Goal: Check status: Check status

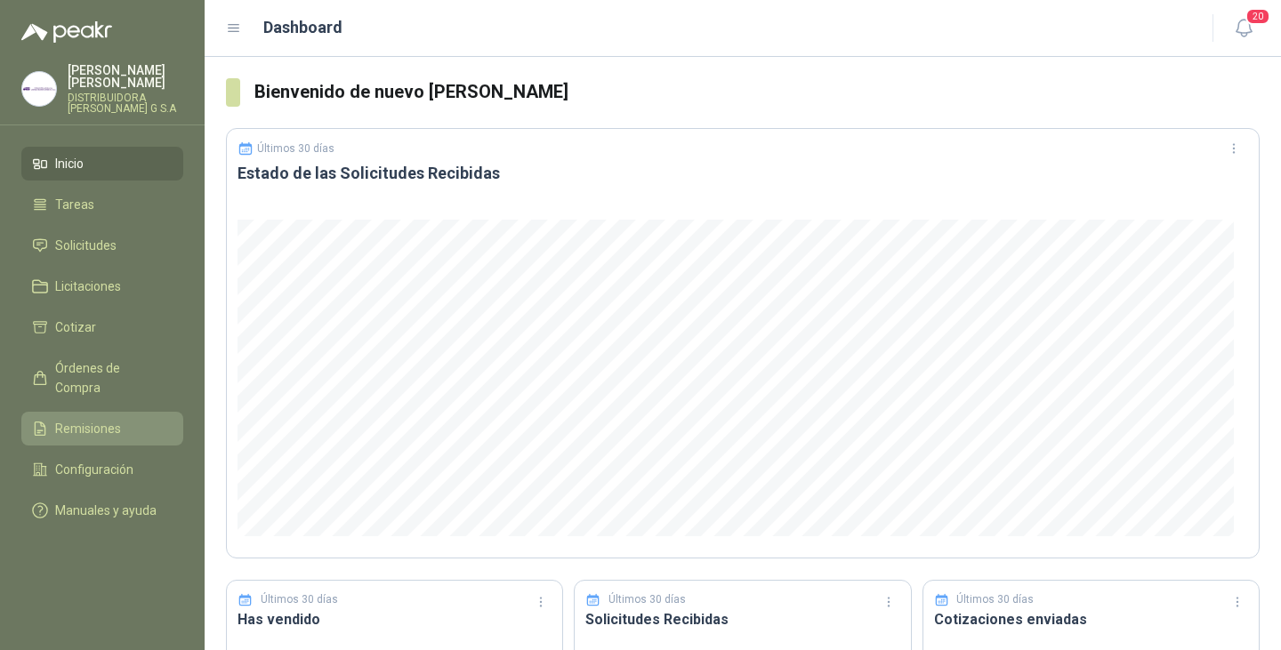
click at [92, 419] on span "Remisiones" at bounding box center [88, 429] width 66 height 20
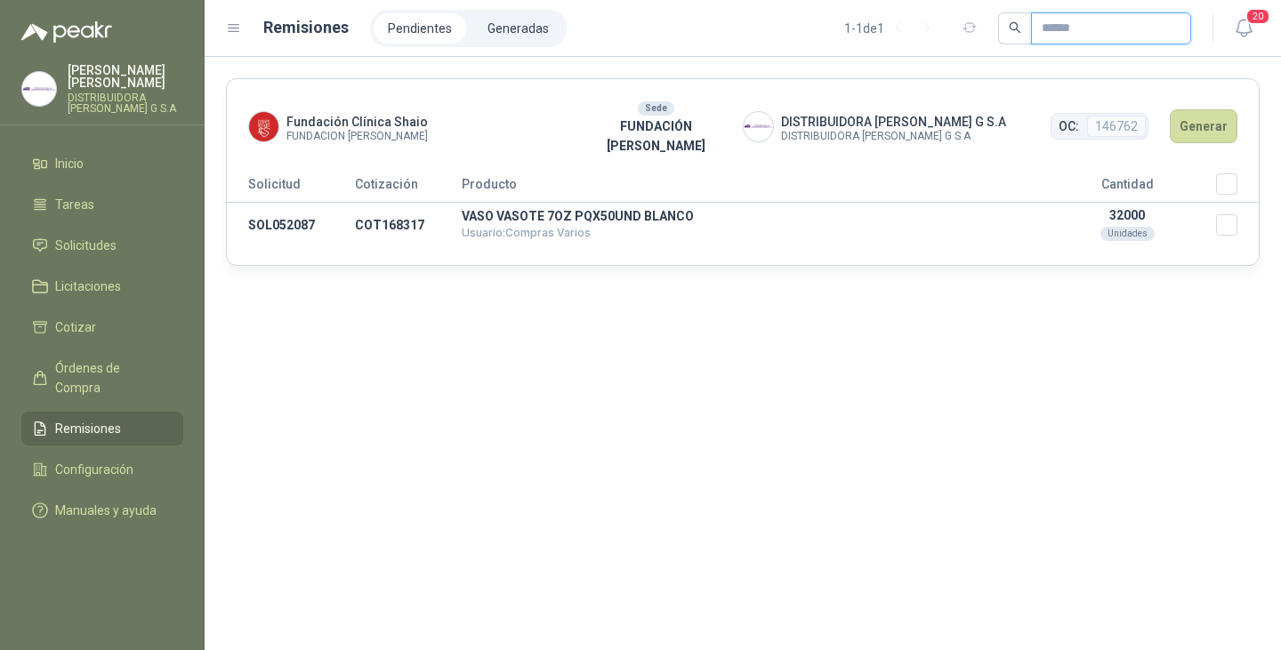
click at [1067, 36] on input "text" at bounding box center [1104, 28] width 125 height 30
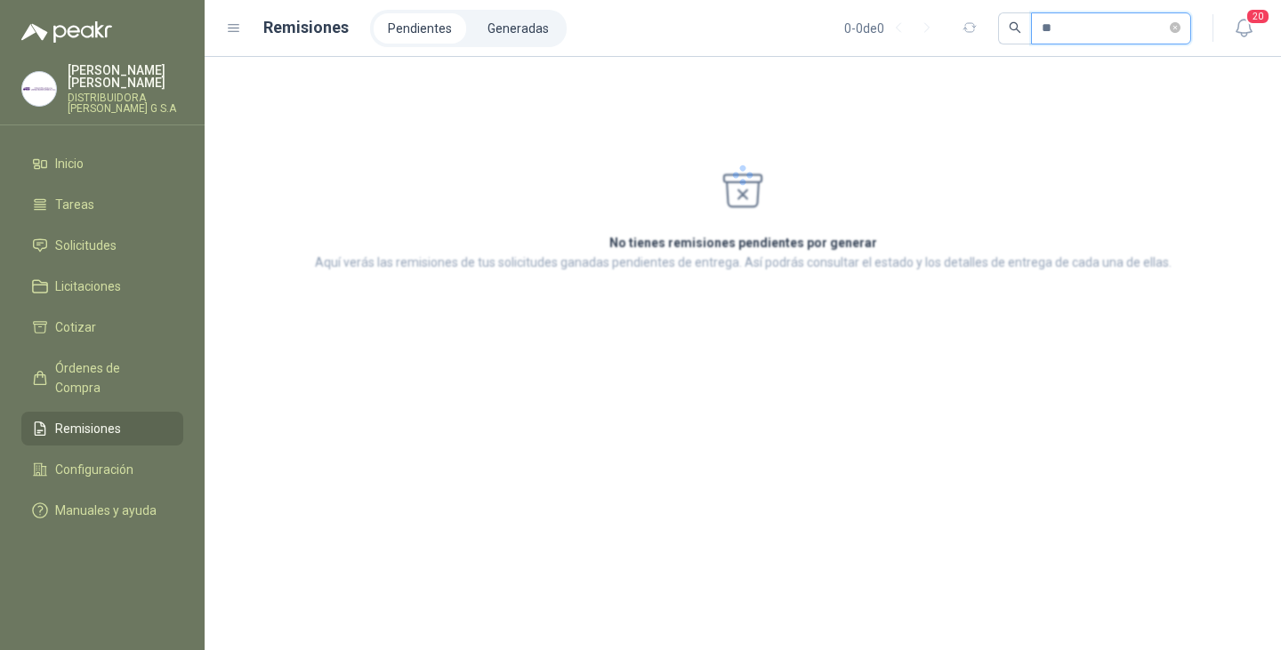
type input "*"
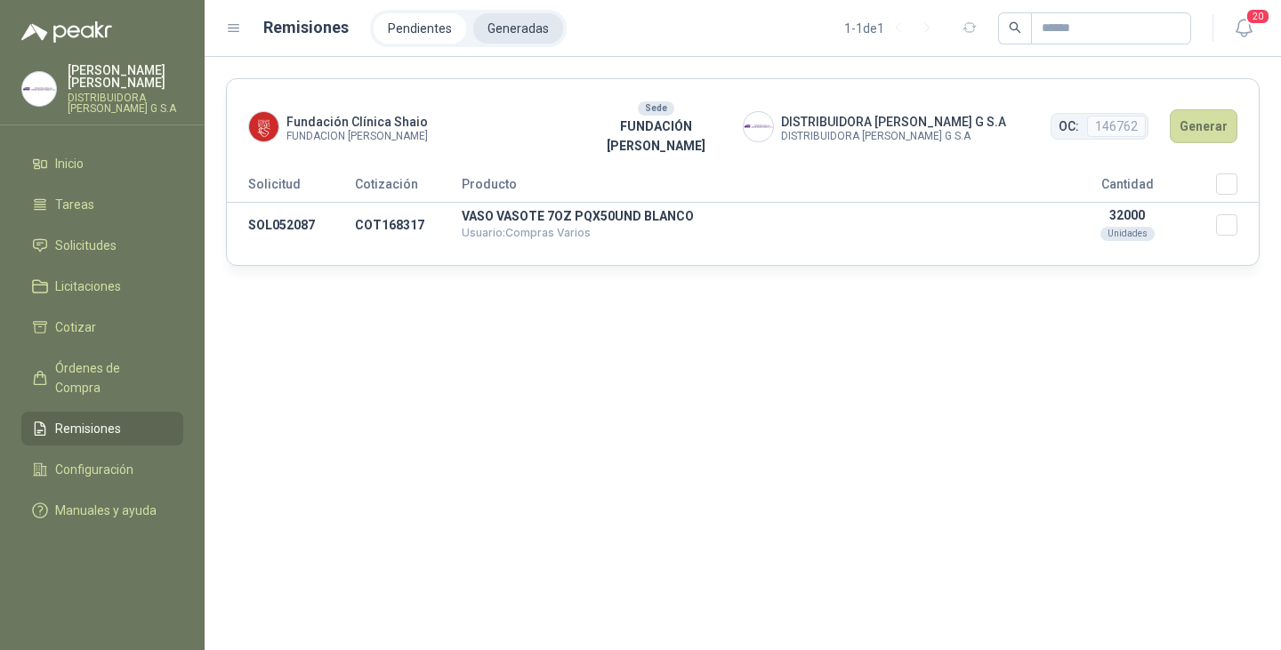
click at [512, 32] on li "Generadas" at bounding box center [518, 28] width 90 height 30
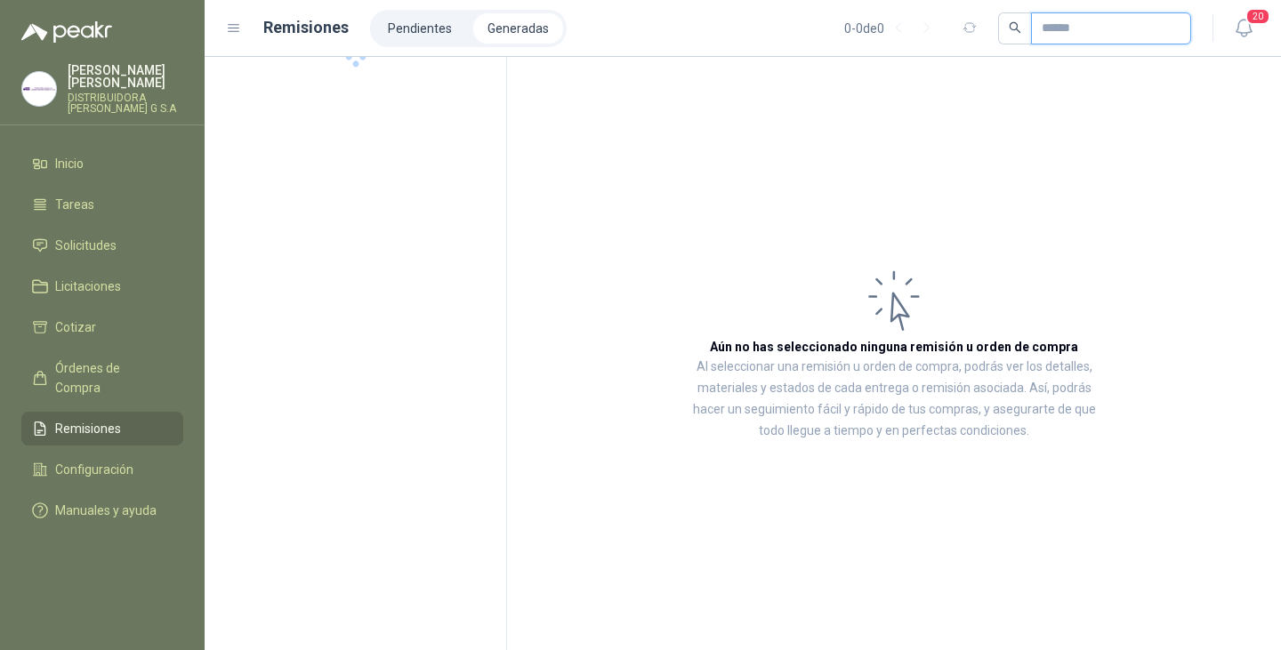
click at [1069, 32] on input "text" at bounding box center [1104, 28] width 125 height 30
type input "*"
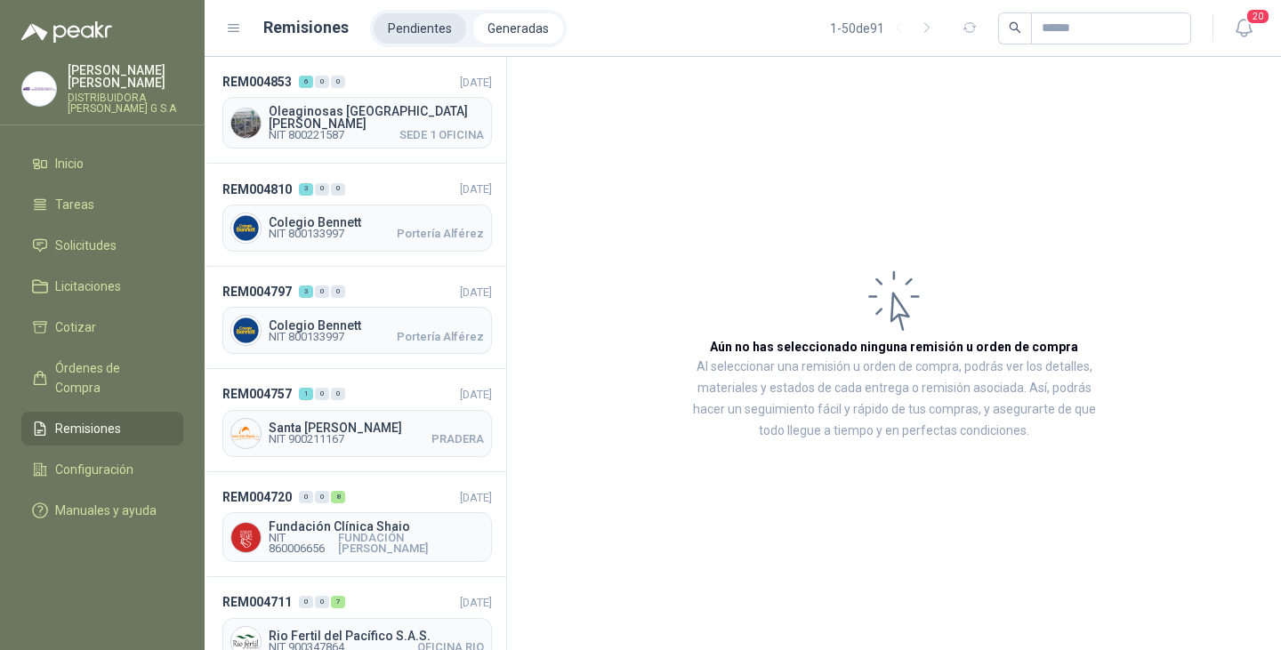
click at [416, 21] on li "Pendientes" at bounding box center [420, 28] width 93 height 30
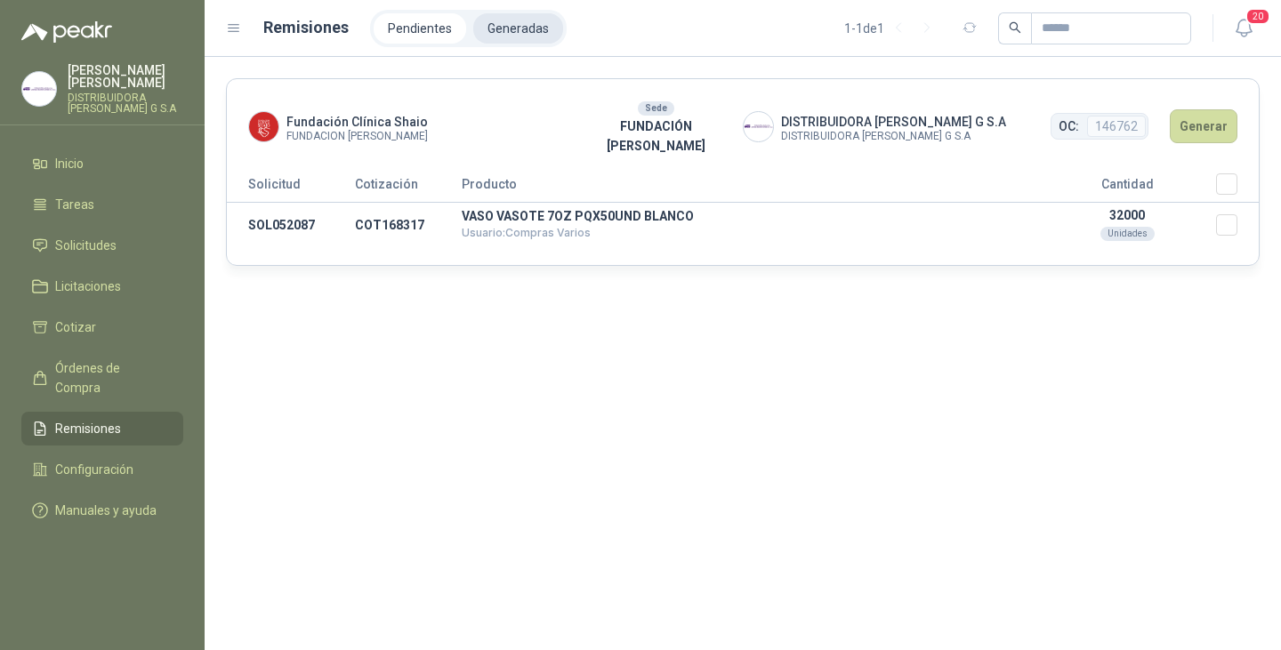
click at [504, 30] on li "Generadas" at bounding box center [518, 28] width 90 height 30
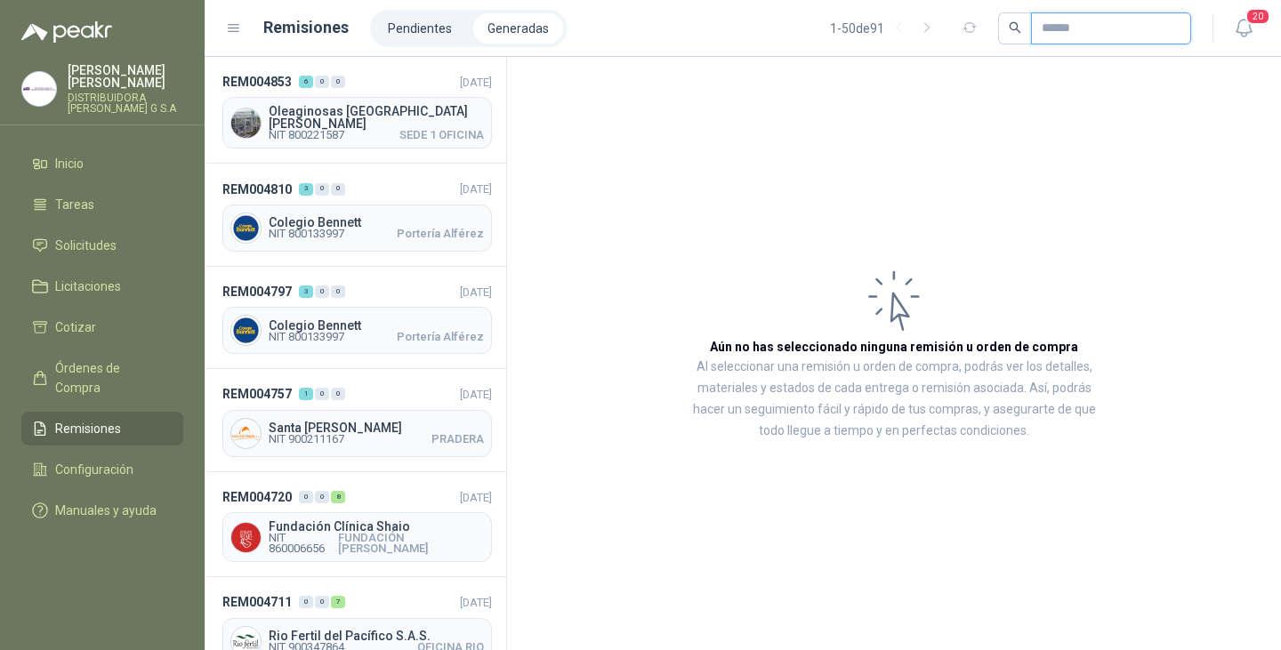
click at [1069, 33] on input "text" at bounding box center [1104, 28] width 125 height 30
click at [327, 111] on span "Oleaginosas [GEOGRAPHIC_DATA][PERSON_NAME]" at bounding box center [376, 117] width 215 height 25
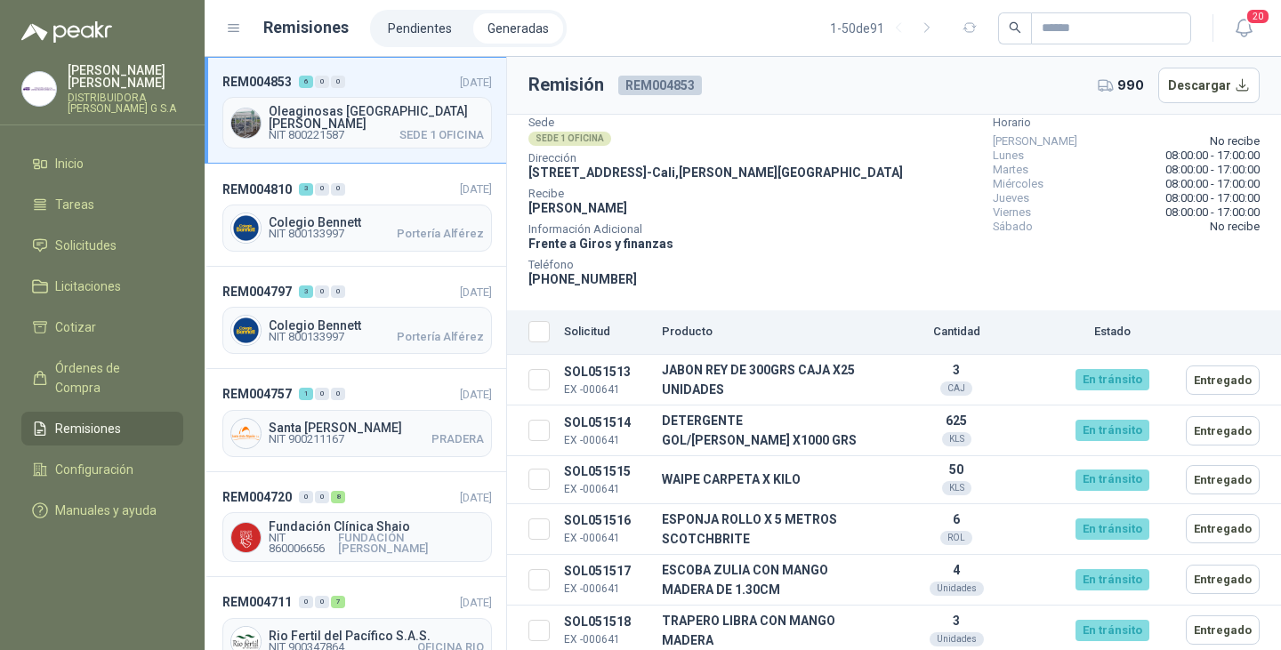
scroll to position [104, 0]
